Goal: Register for event/course

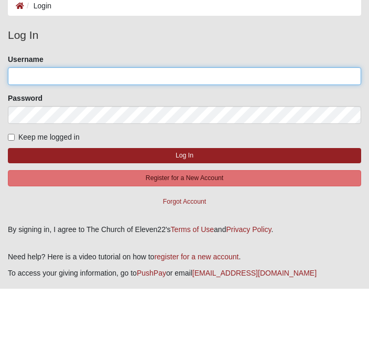
type input "bmappleberg"
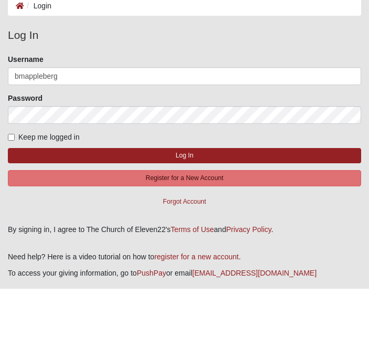
click at [185, 206] on button "Log In" at bounding box center [184, 213] width 353 height 15
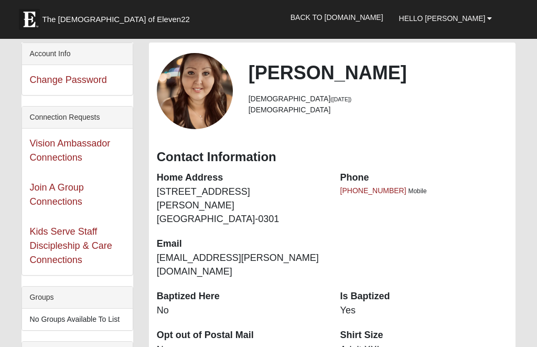
scroll to position [43, 0]
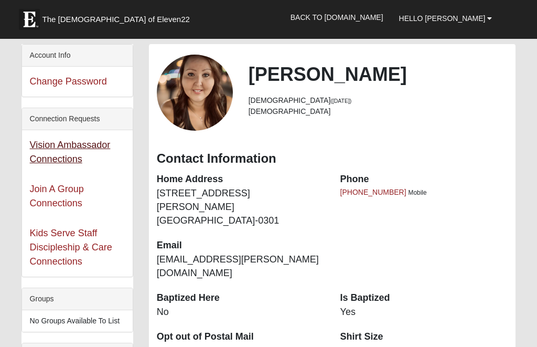
click at [67, 149] on link "Vision Ambassador Connections" at bounding box center [70, 151] width 81 height 25
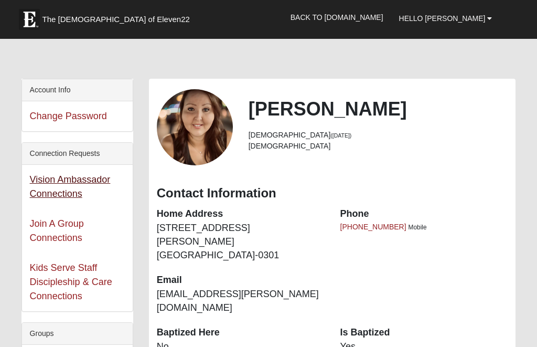
scroll to position [0, 0]
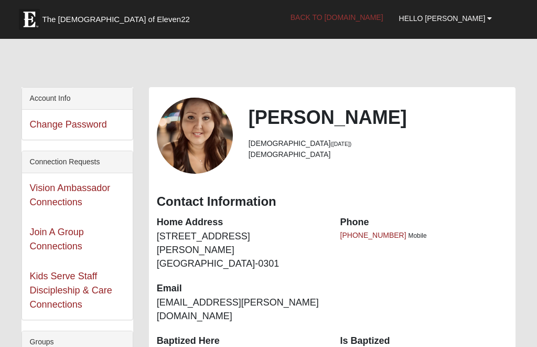
click at [369, 15] on link "Back to [DOMAIN_NAME]" at bounding box center [337, 17] width 109 height 26
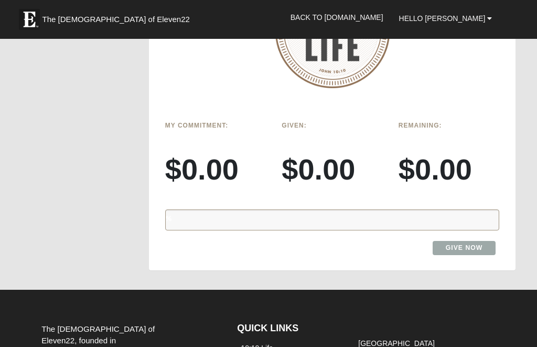
scroll to position [1142, 0]
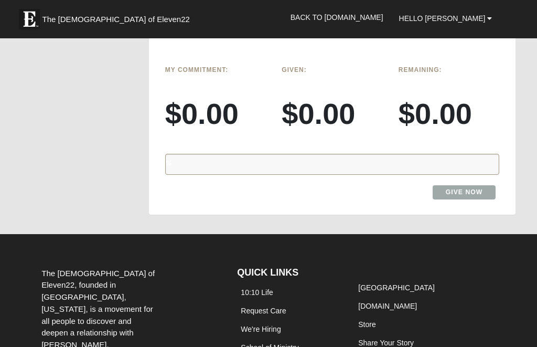
click at [400, 247] on footer "The [DEMOGRAPHIC_DATA] of Eleven22, founded in [GEOGRAPHIC_DATA], [US_STATE], i…" at bounding box center [268, 348] width 494 height 203
click at [295, 343] on link "School of Ministry" at bounding box center [270, 347] width 58 height 8
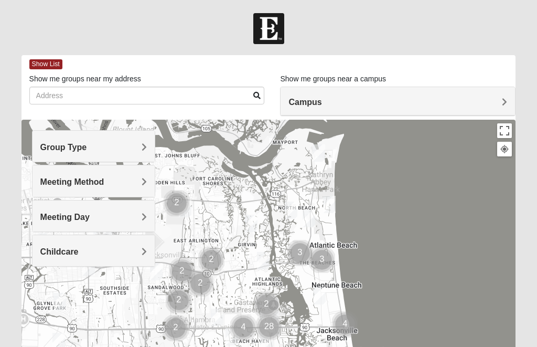
click at [135, 142] on div "Group Type" at bounding box center [94, 146] width 123 height 31
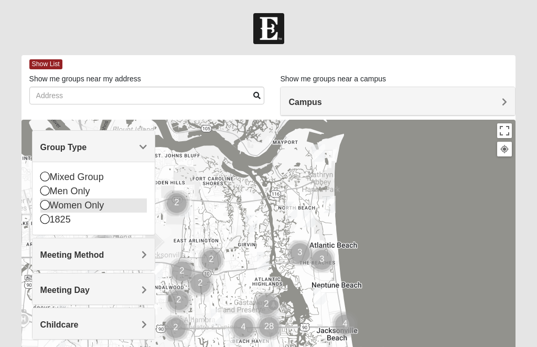
click at [101, 202] on div "Women Only" at bounding box center [93, 205] width 107 height 14
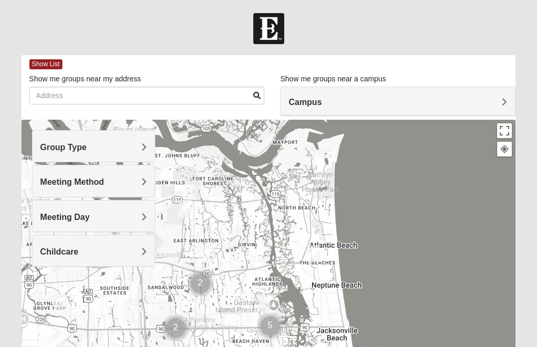
click at [329, 104] on h4 "Campus" at bounding box center [397, 102] width 219 height 10
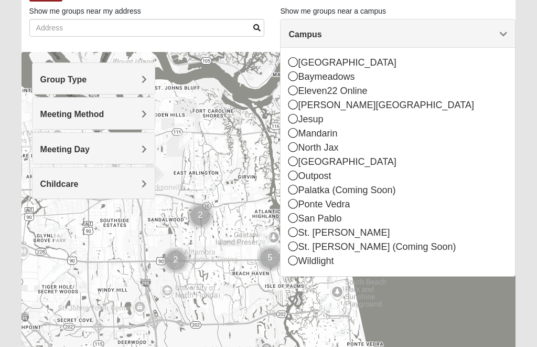
scroll to position [68, 0]
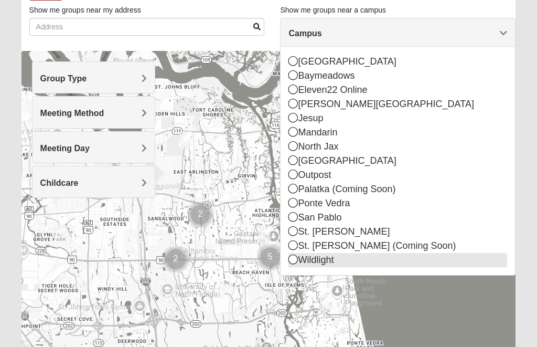
click at [336, 263] on div "Wildlight" at bounding box center [397, 260] width 219 height 14
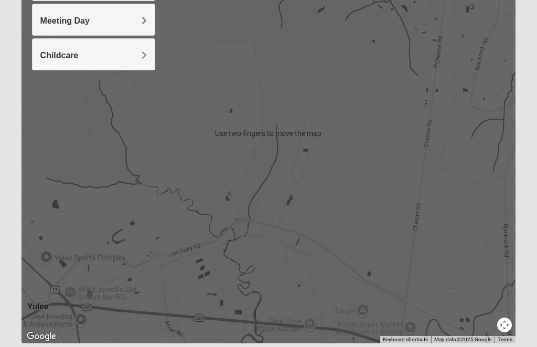
scroll to position [196, 0]
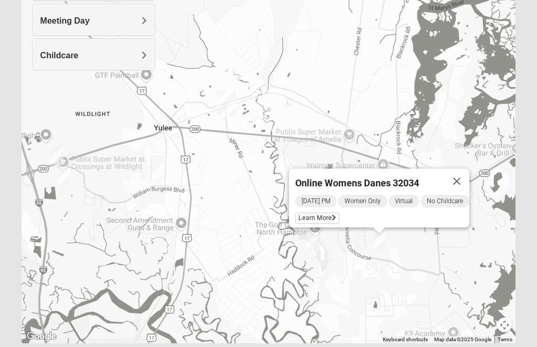
click at [317, 210] on div "[DATE] PM Women Only Virtual No Childcare Learn More" at bounding box center [382, 210] width 174 height 34
click at [319, 216] on span "Learn More" at bounding box center [317, 217] width 44 height 11
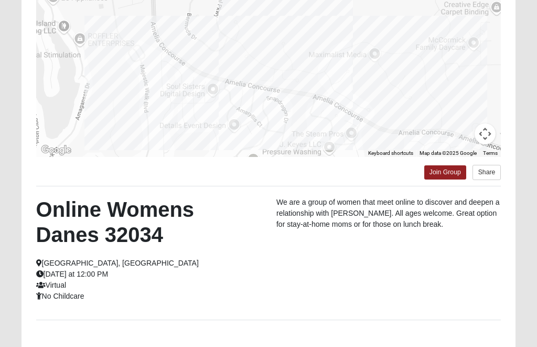
scroll to position [207, 0]
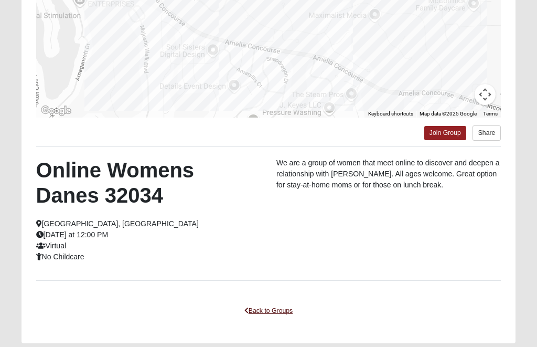
click at [281, 312] on link "Back to Groups" at bounding box center [269, 311] width 62 height 16
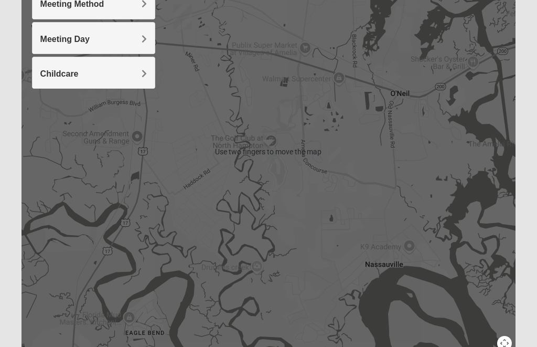
scroll to position [167, 0]
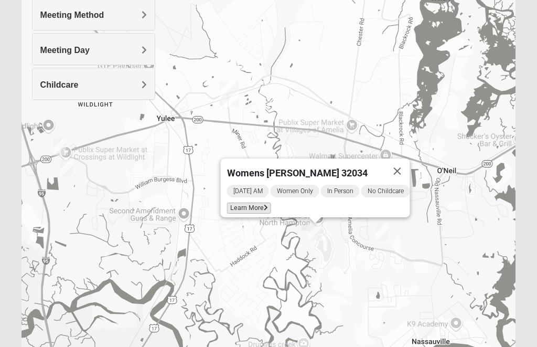
click at [250, 210] on span "Learn More" at bounding box center [248, 207] width 44 height 11
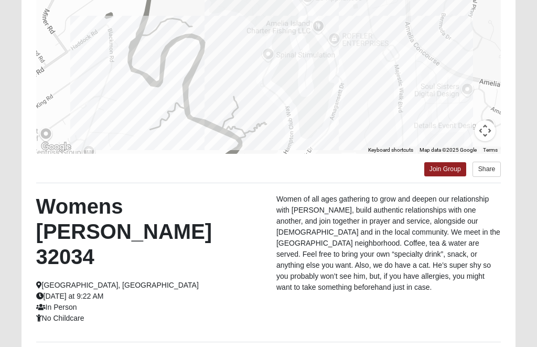
scroll to position [178, 0]
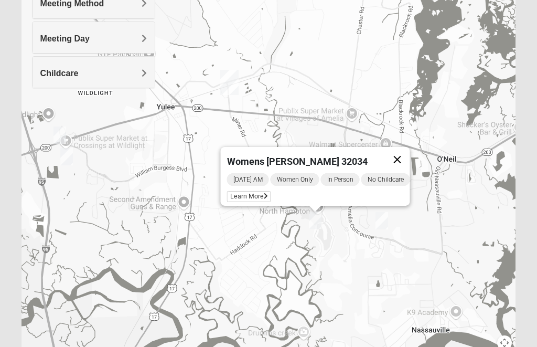
click at [402, 159] on button "Close" at bounding box center [396, 159] width 25 height 25
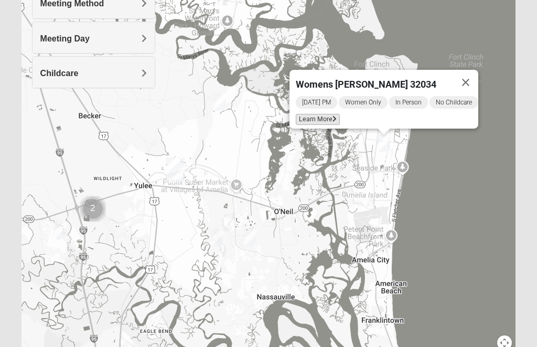
click at [320, 115] on span "Learn More" at bounding box center [318, 119] width 44 height 11
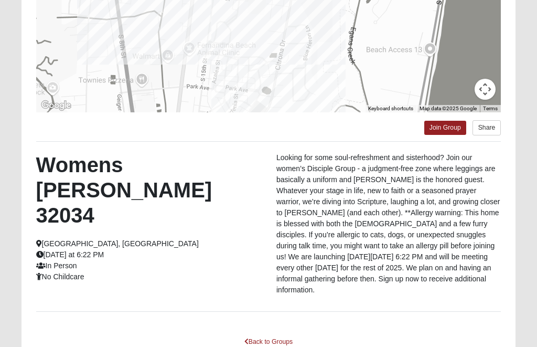
scroll to position [214, 0]
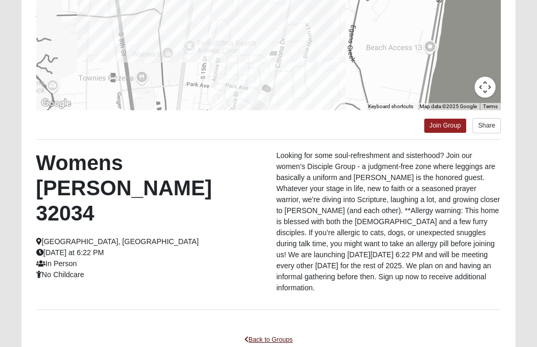
click at [280, 331] on link "Back to Groups" at bounding box center [269, 339] width 62 height 16
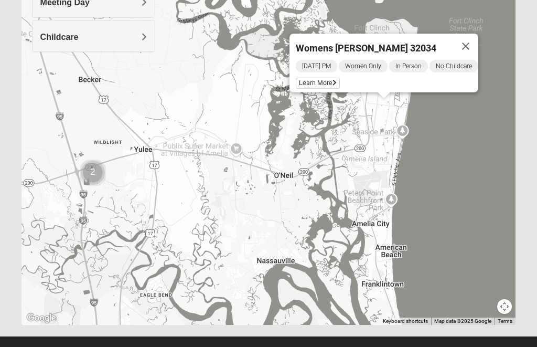
scroll to position [196, 0]
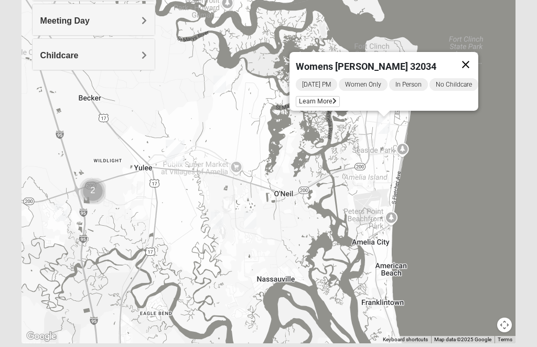
click at [471, 63] on button "Close" at bounding box center [465, 64] width 25 height 25
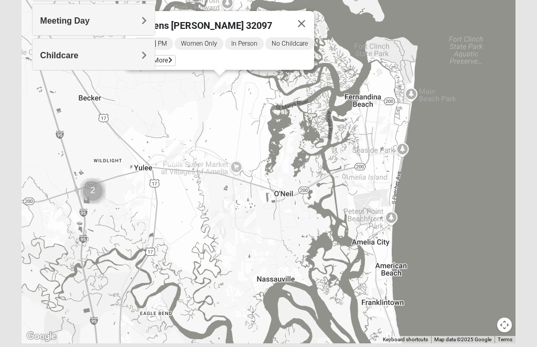
click at [294, 180] on div "Womens [PERSON_NAME] 32097 [DATE] PM Women Only In Person No Childcare Learn Mo…" at bounding box center [268, 132] width 494 height 419
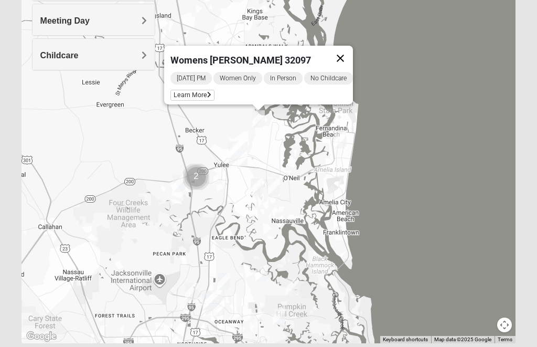
click at [348, 52] on button "Close" at bounding box center [340, 58] width 25 height 25
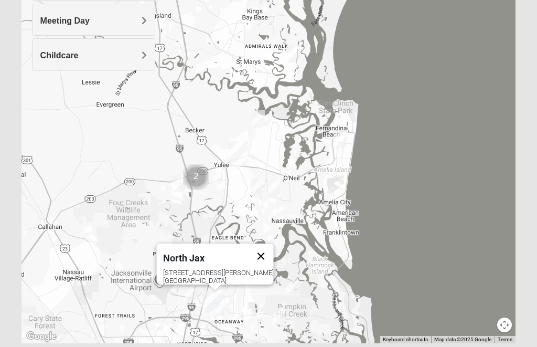
click at [249, 246] on button "Close" at bounding box center [260, 255] width 25 height 25
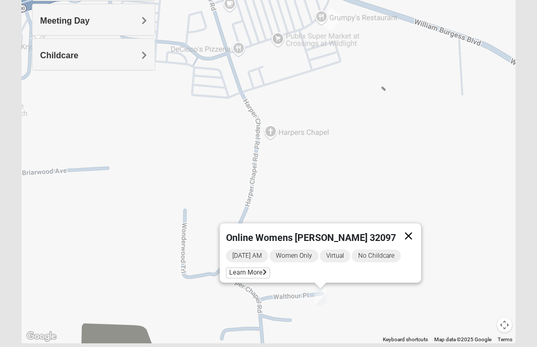
click at [404, 229] on button "Close" at bounding box center [408, 235] width 25 height 25
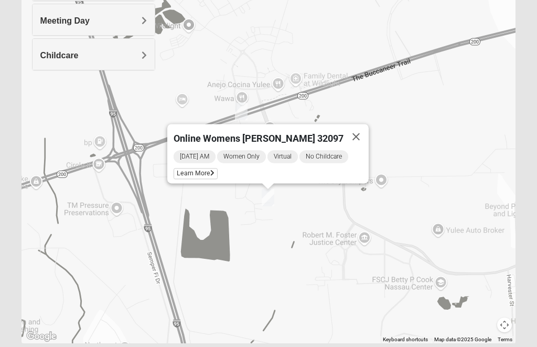
click at [210, 166] on div "[DATE] AM Women Only Virtual No Childcare Learn More" at bounding box center [271, 166] width 195 height 34
click at [218, 175] on span "Learn More" at bounding box center [196, 173] width 44 height 11
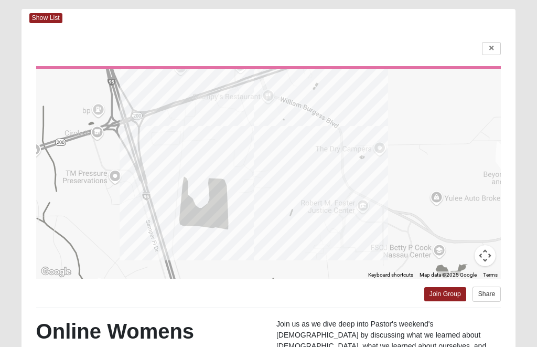
scroll to position [46, 0]
click at [494, 51] on link at bounding box center [491, 48] width 19 height 13
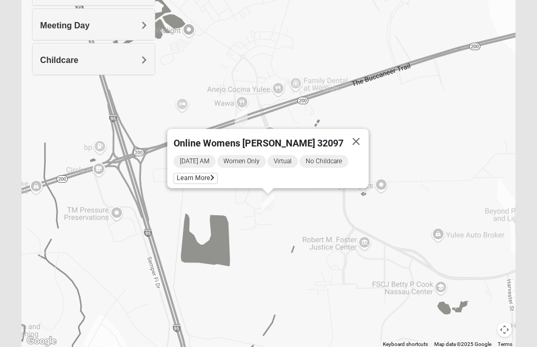
scroll to position [191, 0]
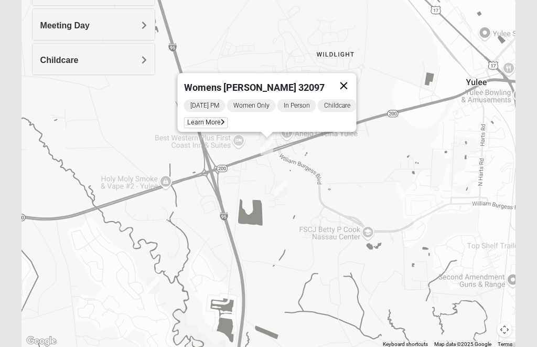
click at [355, 82] on button "Close" at bounding box center [343, 85] width 25 height 25
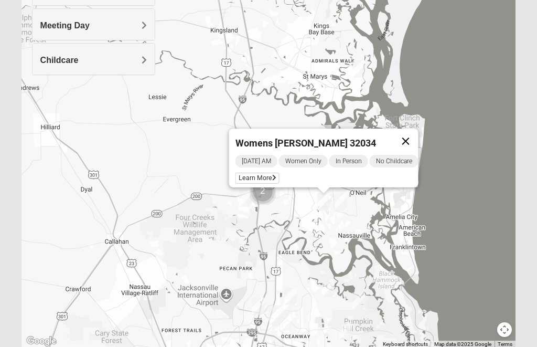
click at [418, 135] on button "Close" at bounding box center [405, 140] width 25 height 25
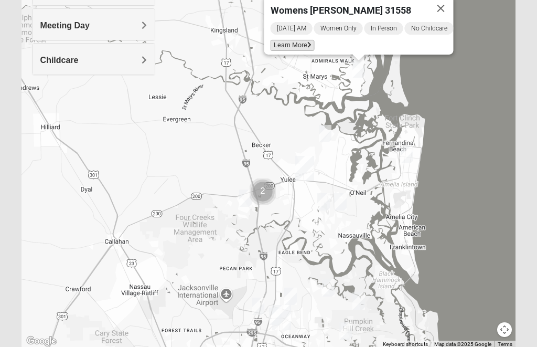
click at [292, 40] on span "Learn More" at bounding box center [292, 45] width 44 height 11
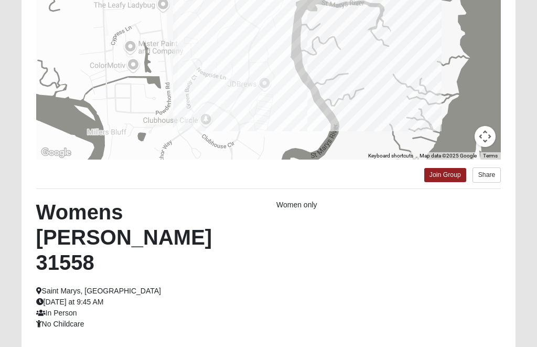
scroll to position [181, 0]
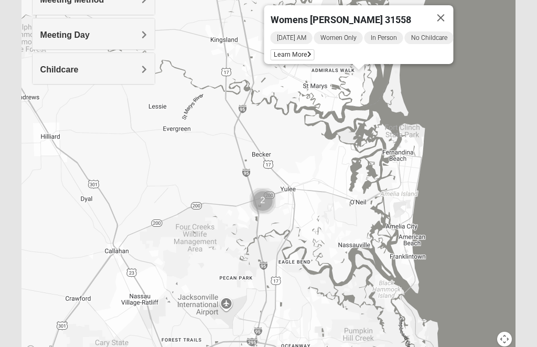
scroll to position [182, 0]
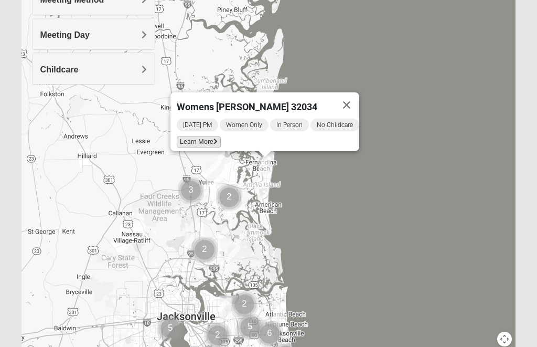
click at [204, 141] on span "Learn More" at bounding box center [199, 141] width 44 height 11
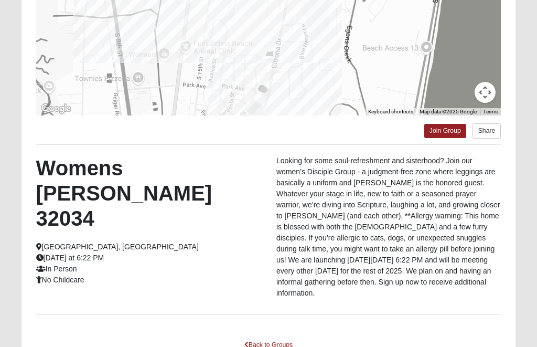
scroll to position [209, 0]
click at [454, 128] on link "Join Group" at bounding box center [445, 131] width 42 height 14
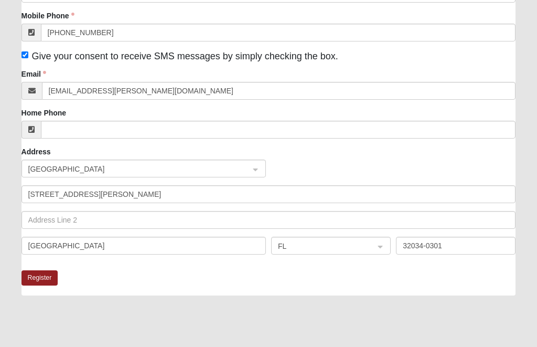
scroll to position [191, 0]
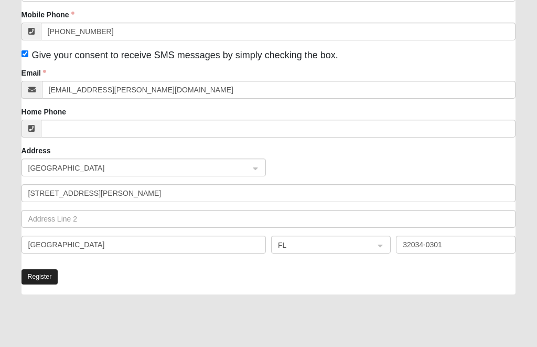
click at [49, 275] on button "Register" at bounding box center [39, 276] width 37 height 15
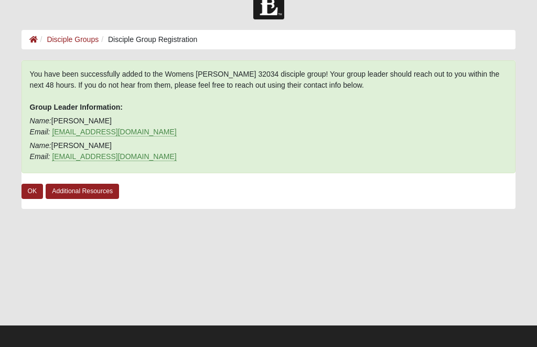
scroll to position [30, 0]
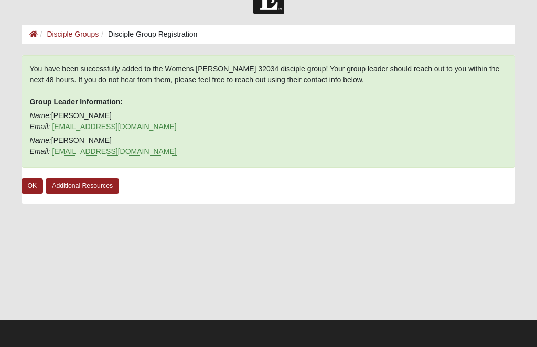
click at [251, 155] on p "Name: [PERSON_NAME] Email: [EMAIL_ADDRESS][DOMAIN_NAME]" at bounding box center [269, 146] width 478 height 22
click at [72, 143] on p "Name: [PERSON_NAME] Email: [EMAIL_ADDRESS][DOMAIN_NAME]" at bounding box center [269, 146] width 478 height 22
copy p "[PERSON_NAME]"
